Goal: Transaction & Acquisition: Purchase product/service

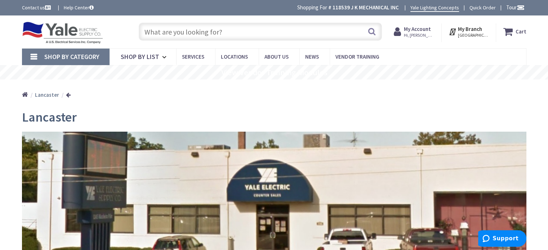
click at [184, 36] on input "text" at bounding box center [260, 32] width 243 height 18
click at [183, 31] on input "text" at bounding box center [260, 32] width 243 height 18
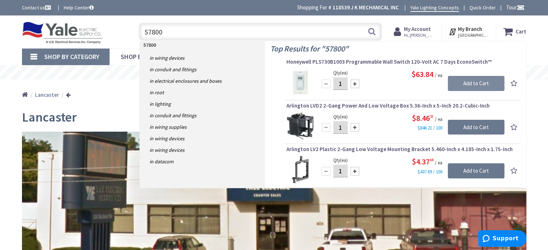
type input "57800"
click at [473, 85] on input "Add to Cart" at bounding box center [475, 83] width 57 height 15
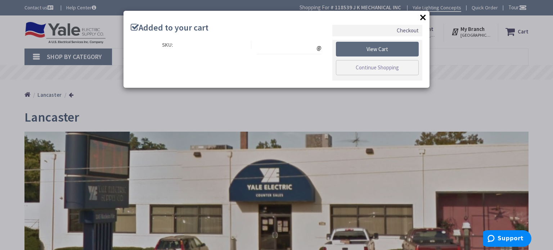
click at [376, 50] on link "View Cart" at bounding box center [377, 49] width 83 height 15
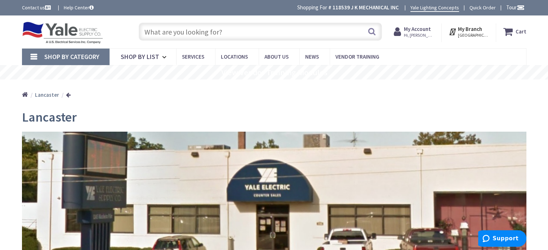
click at [516, 33] on strong "Cart" at bounding box center [520, 31] width 11 height 13
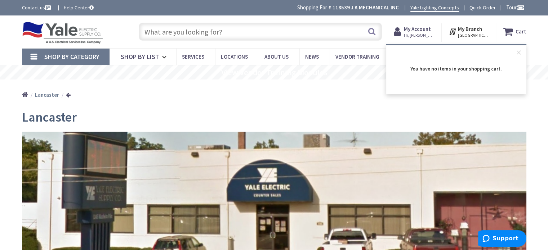
click at [249, 32] on input "text" at bounding box center [260, 32] width 243 height 18
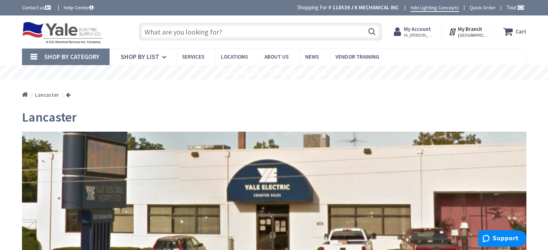
click at [204, 35] on input "text" at bounding box center [260, 32] width 243 height 18
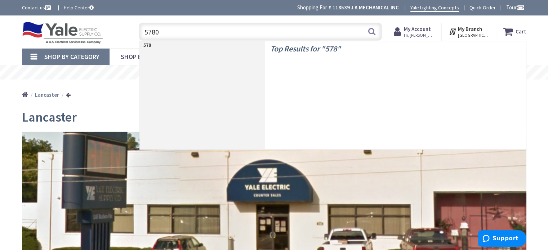
type input "57800"
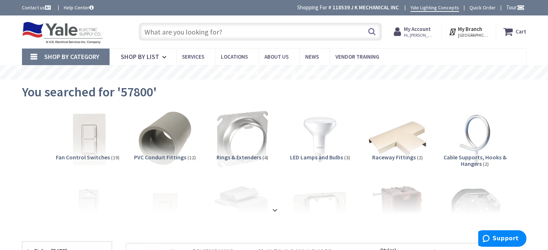
click at [88, 139] on img at bounding box center [87, 139] width 65 height 65
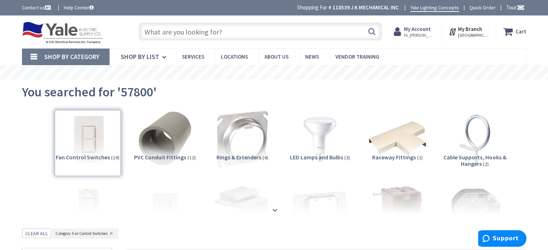
click at [194, 33] on input "text" at bounding box center [260, 32] width 243 height 18
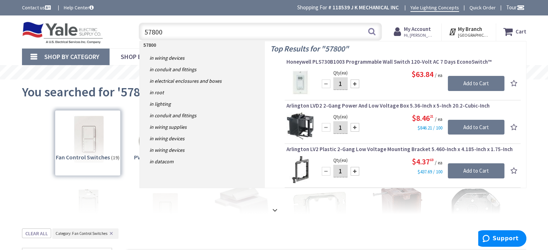
type input "57800"
click at [377, 82] on div "Qty (ea) 1 Please select a quantity Add to Cart $63.84 / ea" at bounding box center [402, 82] width 232 height 27
click at [361, 62] on span "Honeywell PLS730B1003 Programmable Wall Switch 120-Volt AC 7 Days EconoSwitch™" at bounding box center [402, 61] width 232 height 7
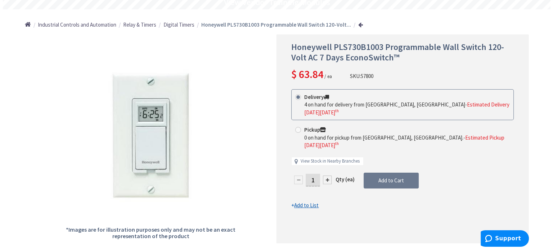
scroll to position [72, 0]
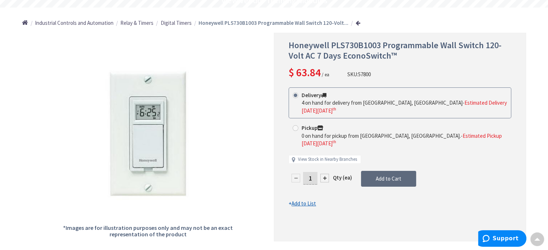
click at [389, 175] on span "Add to Cart" at bounding box center [388, 178] width 26 height 7
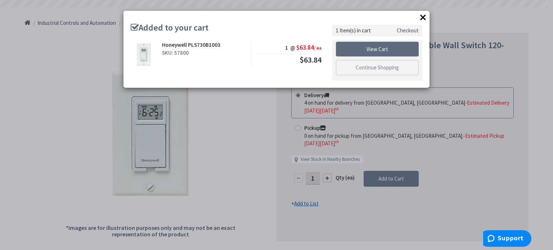
click at [373, 56] on link "View Cart" at bounding box center [377, 49] width 83 height 15
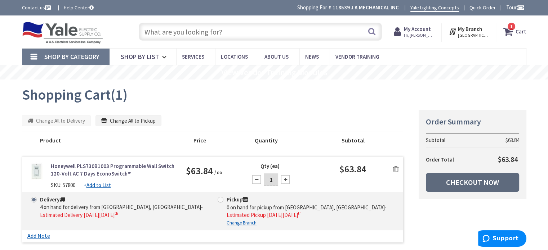
click at [456, 180] on link "Checkout Now" at bounding box center [471, 182] width 93 height 19
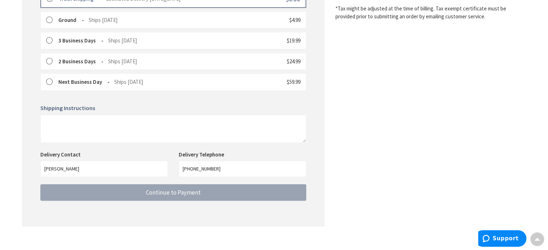
scroll to position [226, 0]
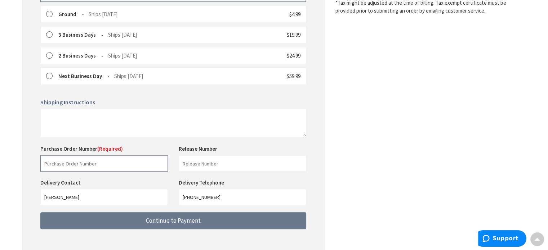
click at [65, 162] on input "text" at bounding box center [103, 164] width 127 height 16
type input "66603"
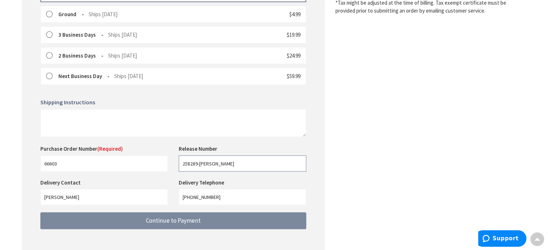
type input "258289-Dougery"
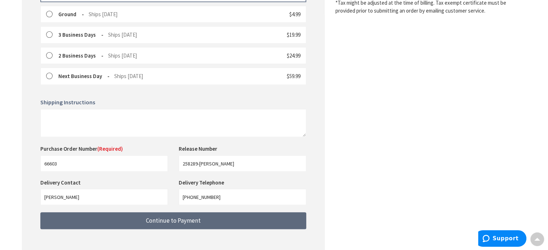
click at [120, 218] on button "Continue to Payment" at bounding box center [173, 220] width 266 height 17
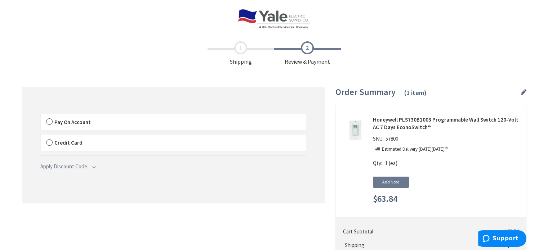
click at [50, 122] on label "Pay On Account" at bounding box center [173, 122] width 265 height 17
click at [41, 116] on input "Pay On Account" at bounding box center [41, 116] width 0 height 0
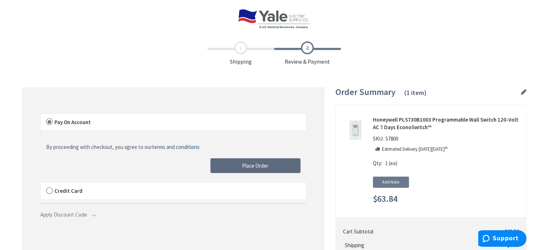
click at [262, 165] on span "Place Order" at bounding box center [255, 165] width 26 height 7
